Goal: Find specific page/section: Find specific page/section

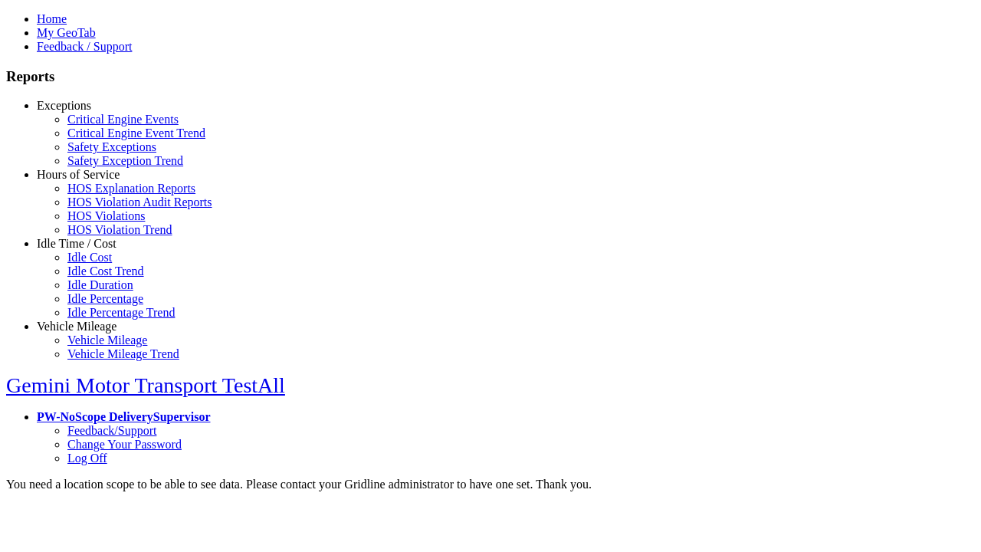
click at [88, 112] on link "Exceptions" at bounding box center [64, 105] width 54 height 13
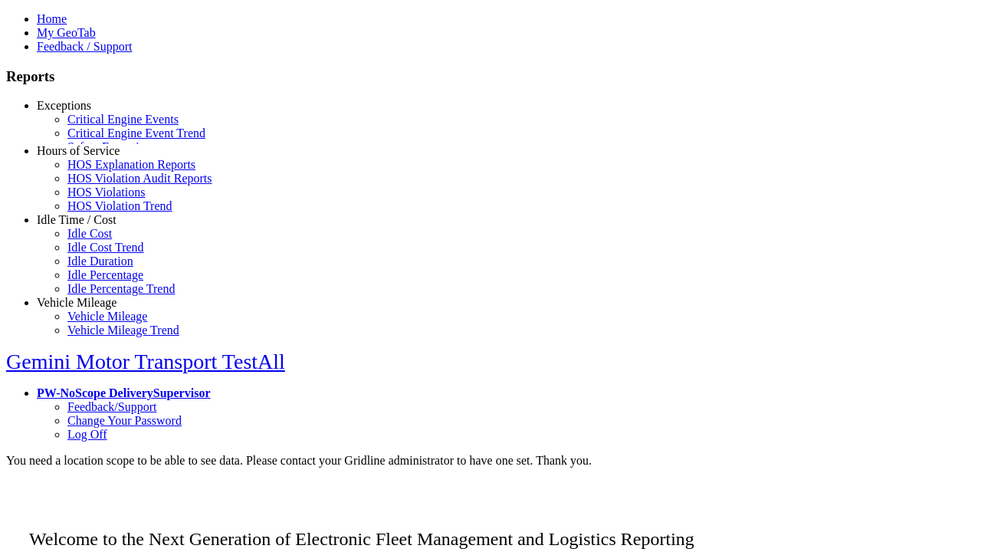
click at [100, 153] on link "Safety Exceptions" at bounding box center [111, 146] width 89 height 13
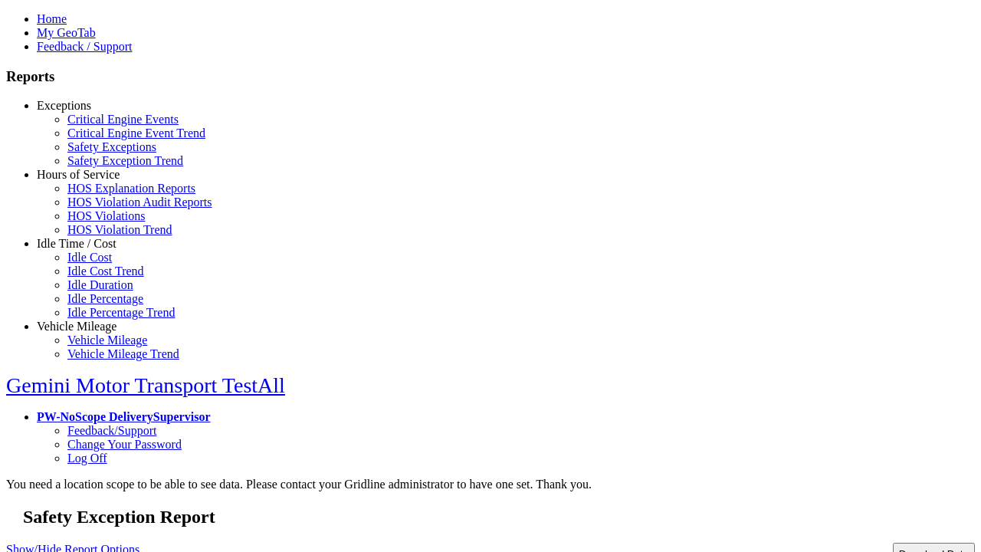
type input "**********"
